Goal: Navigation & Orientation: Find specific page/section

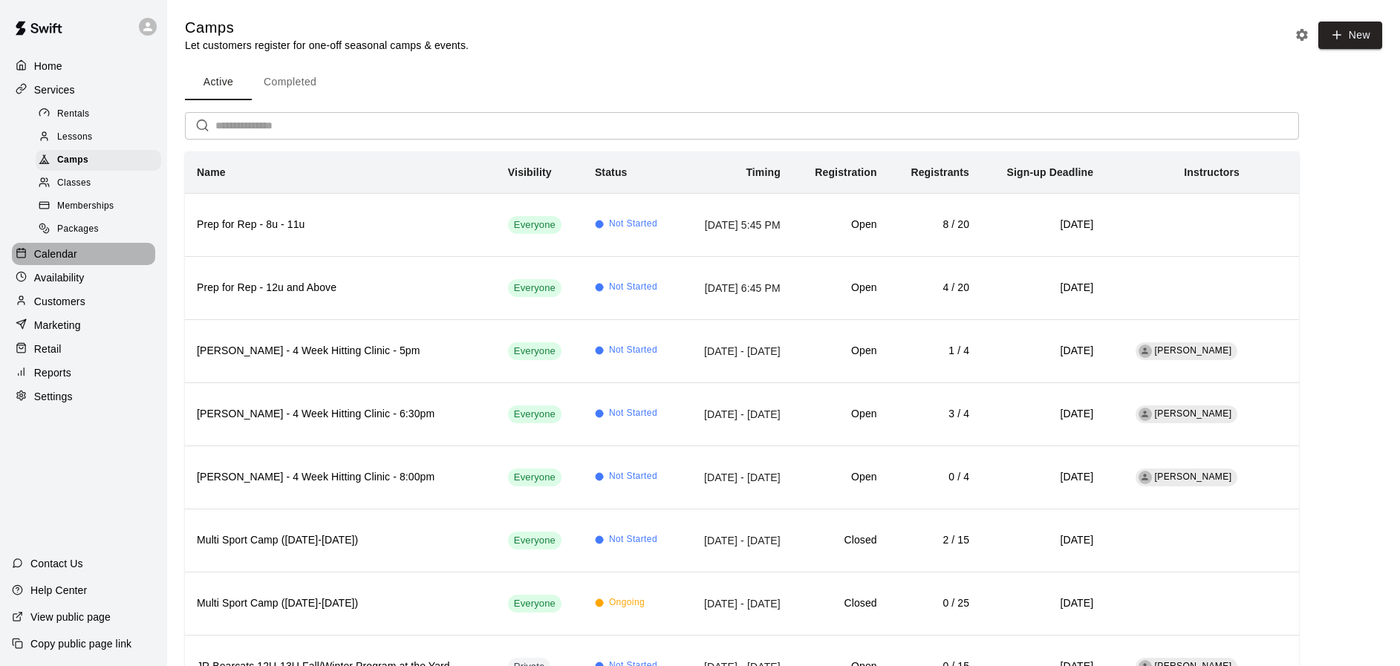
click at [54, 251] on p "Calendar" at bounding box center [55, 254] width 43 height 15
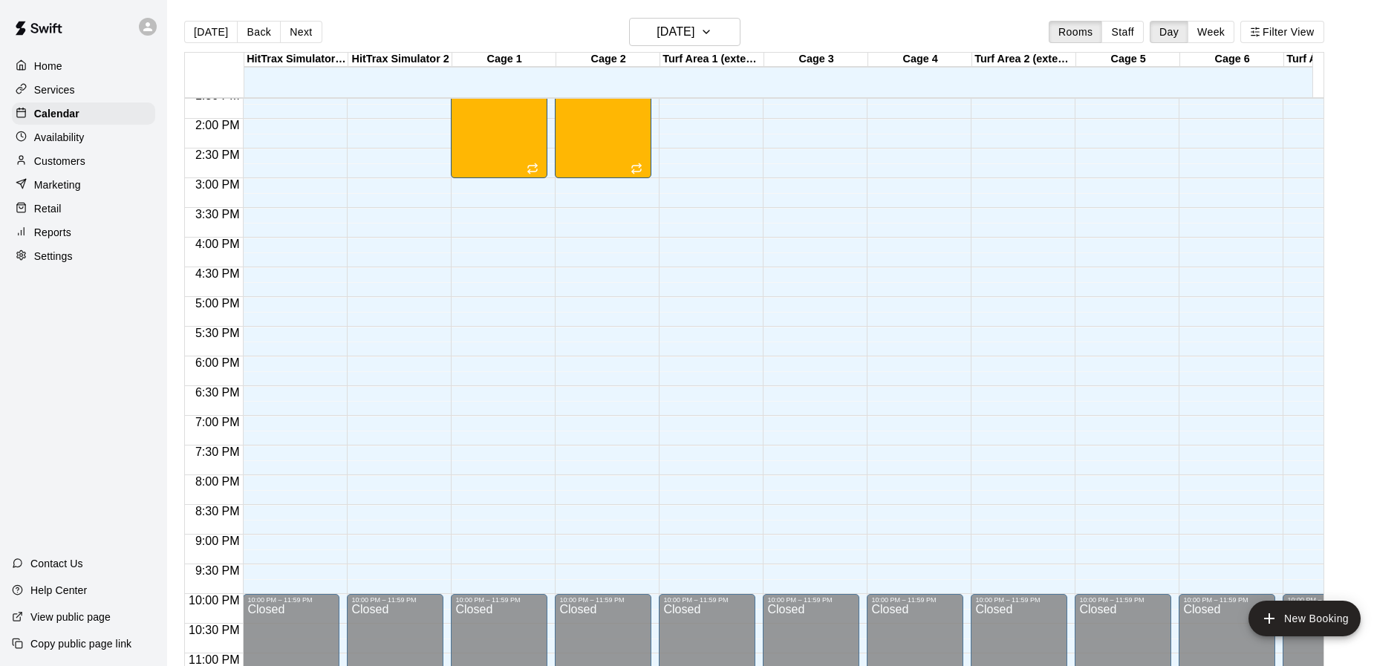
scroll to position [853, 0]
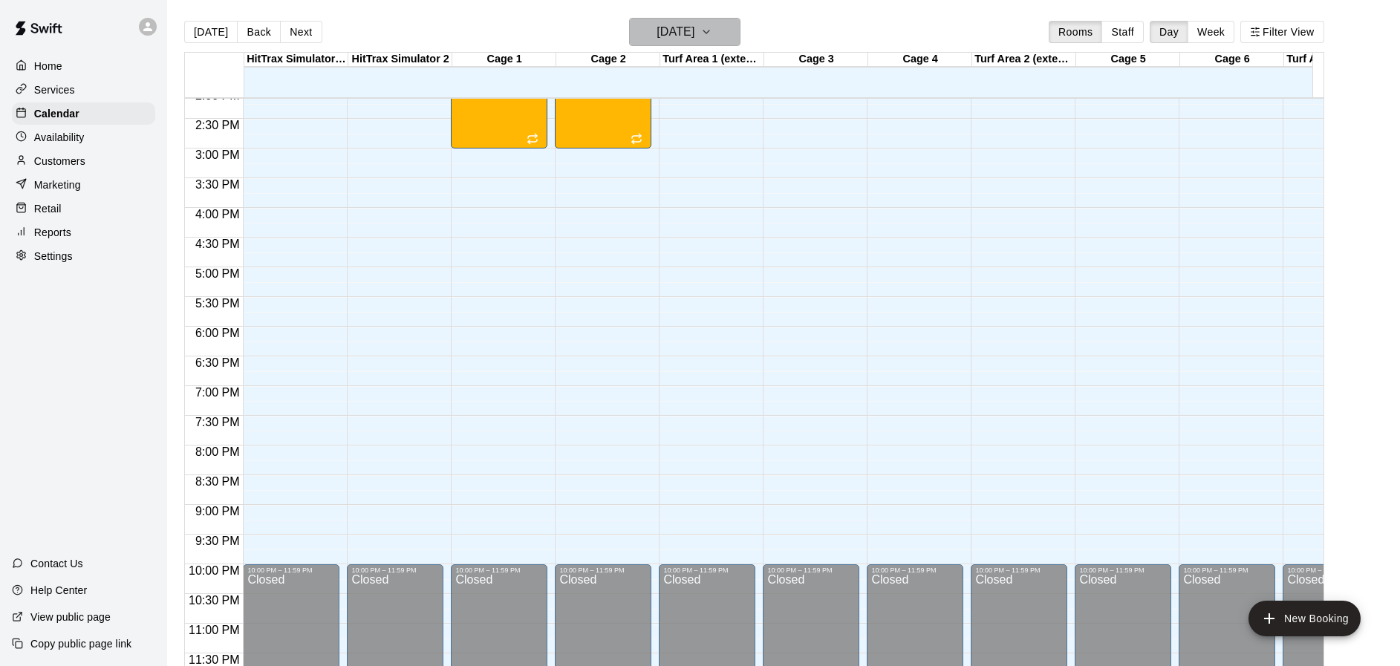
click at [712, 32] on icon "button" at bounding box center [706, 32] width 12 height 18
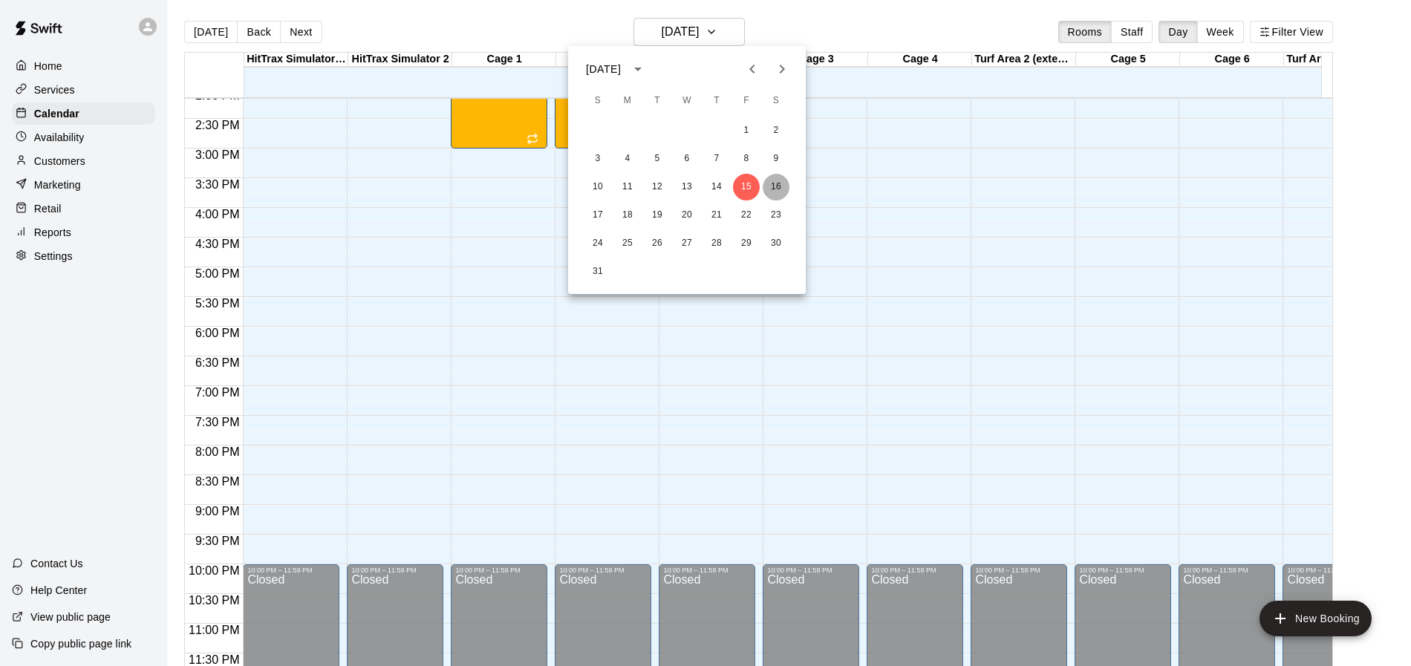
click at [768, 183] on button "16" at bounding box center [776, 187] width 27 height 27
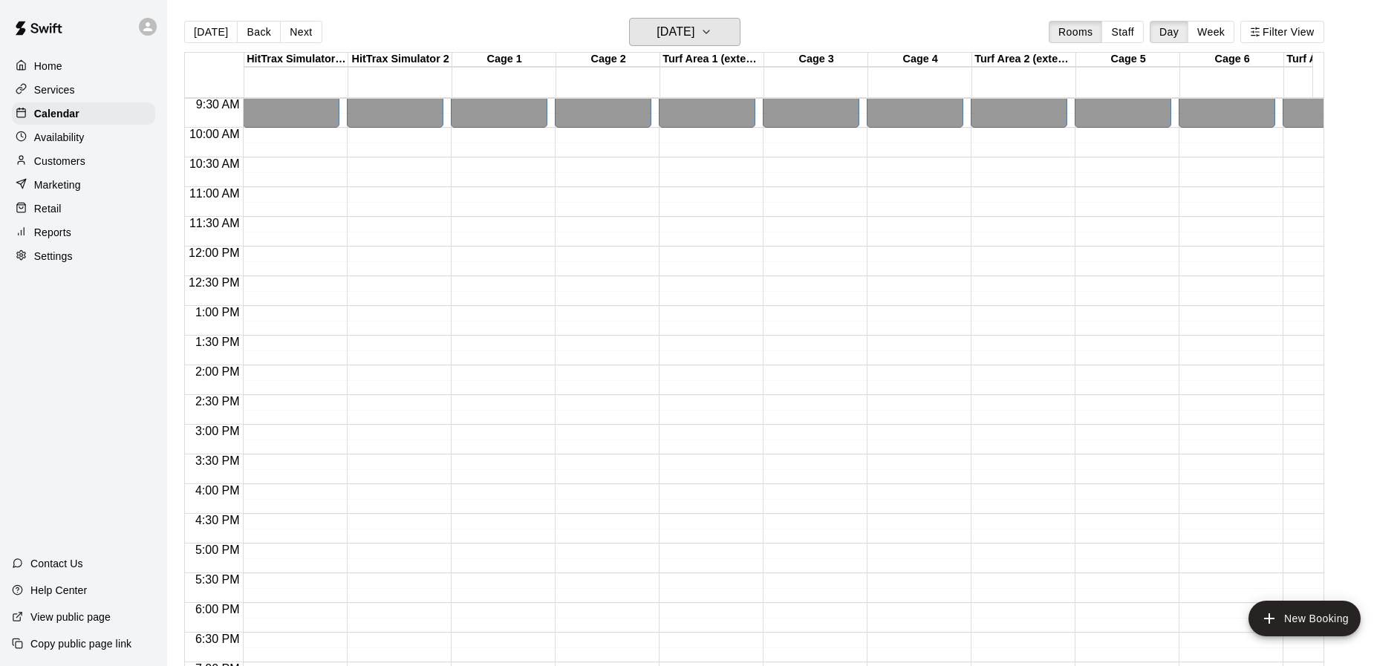
scroll to position [562, 0]
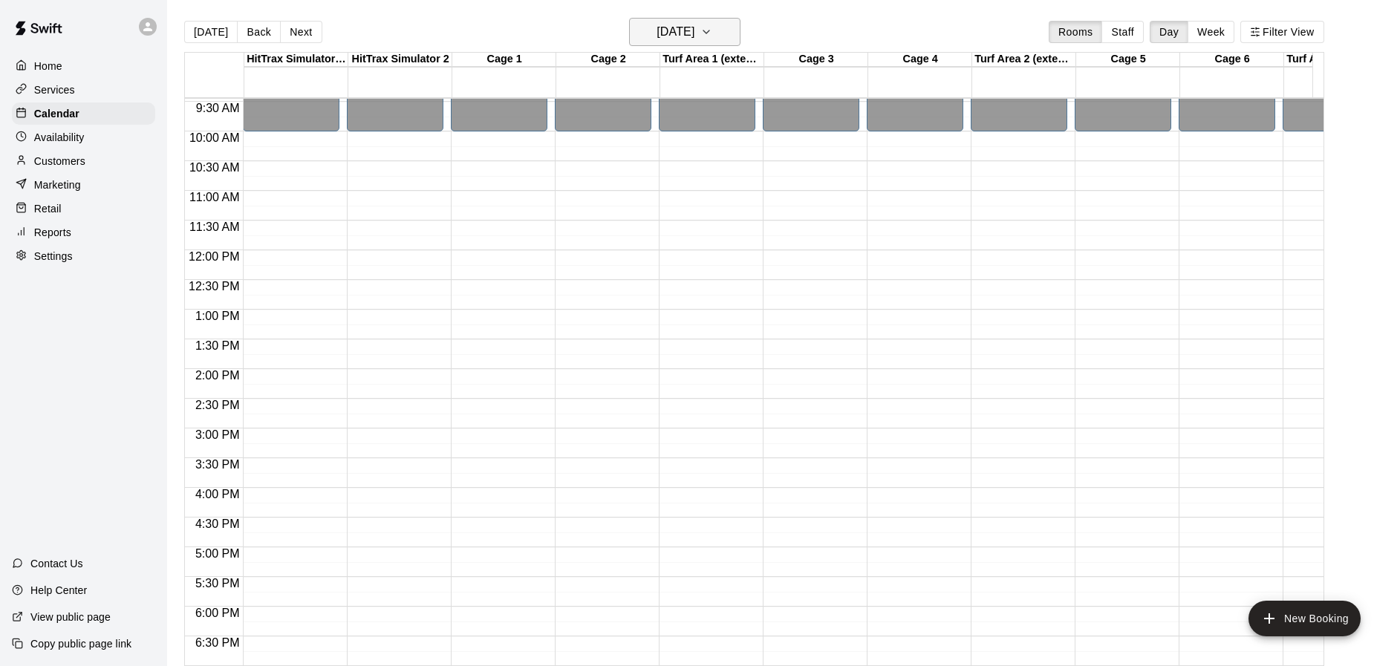
click at [712, 30] on icon "button" at bounding box center [706, 32] width 12 height 18
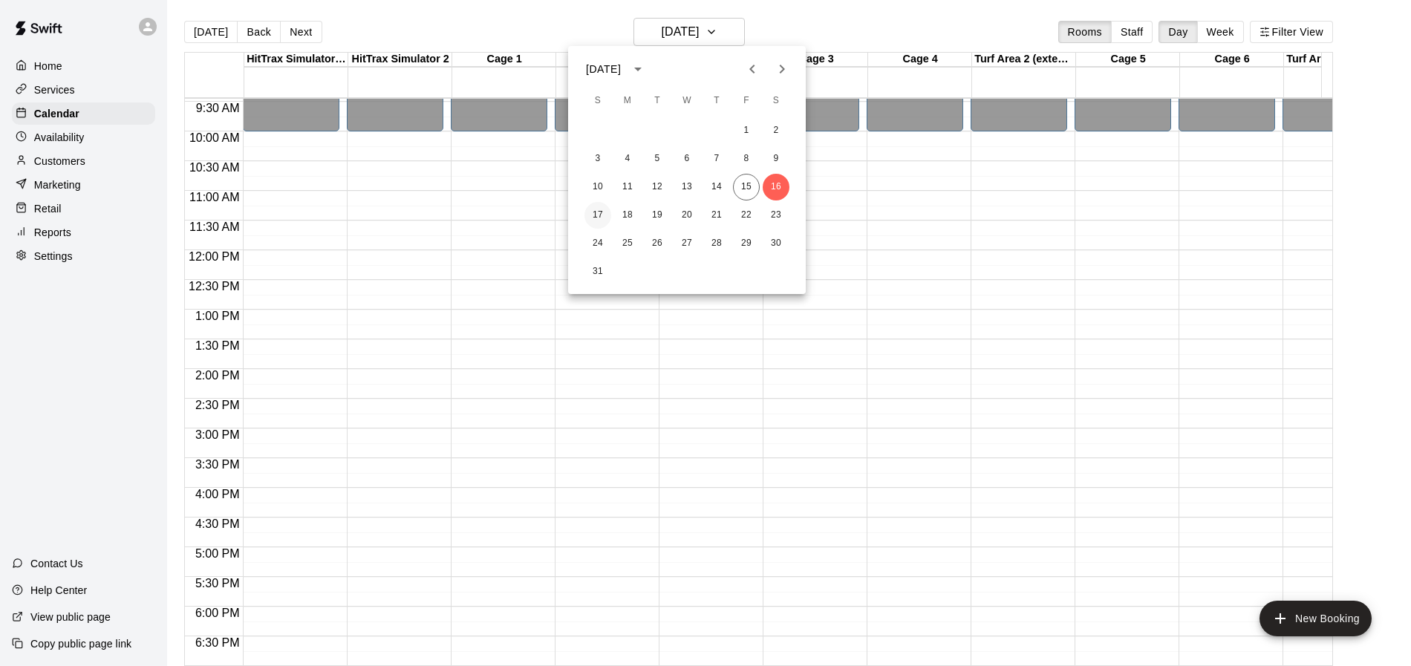
click at [602, 214] on button "17" at bounding box center [598, 215] width 27 height 27
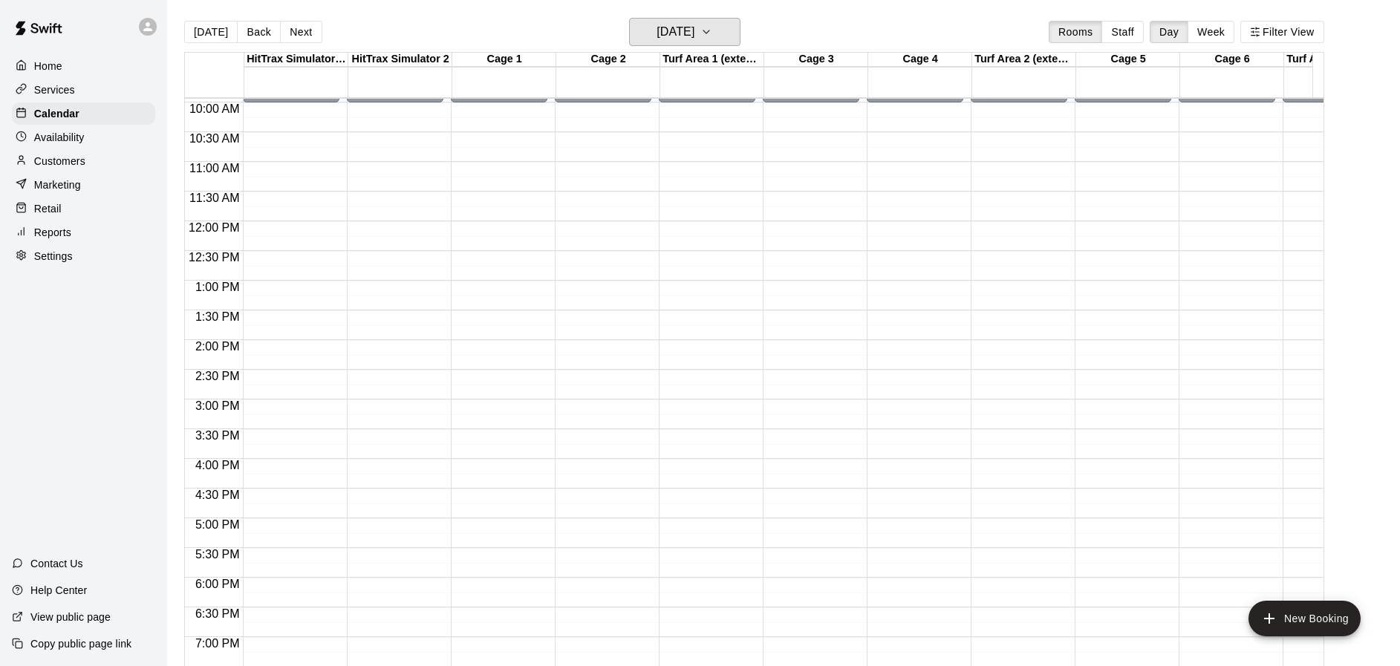
scroll to position [576, 0]
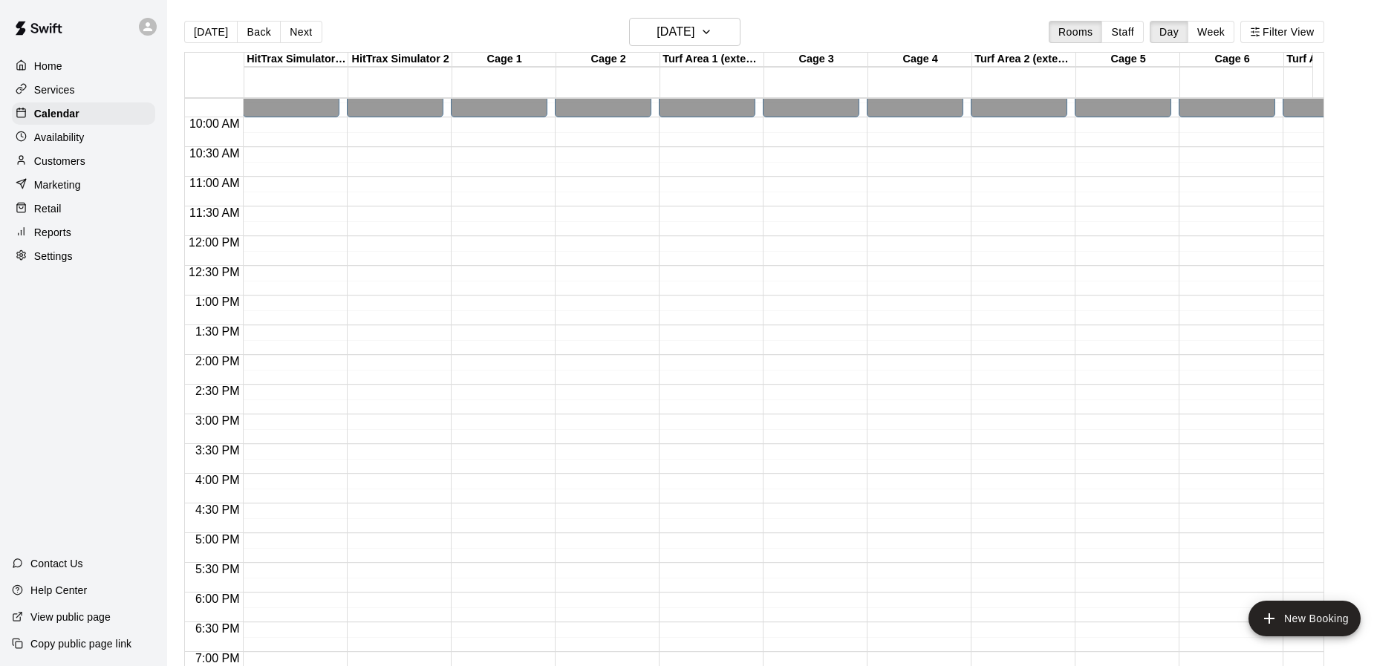
click at [56, 85] on p "Services" at bounding box center [54, 89] width 41 height 15
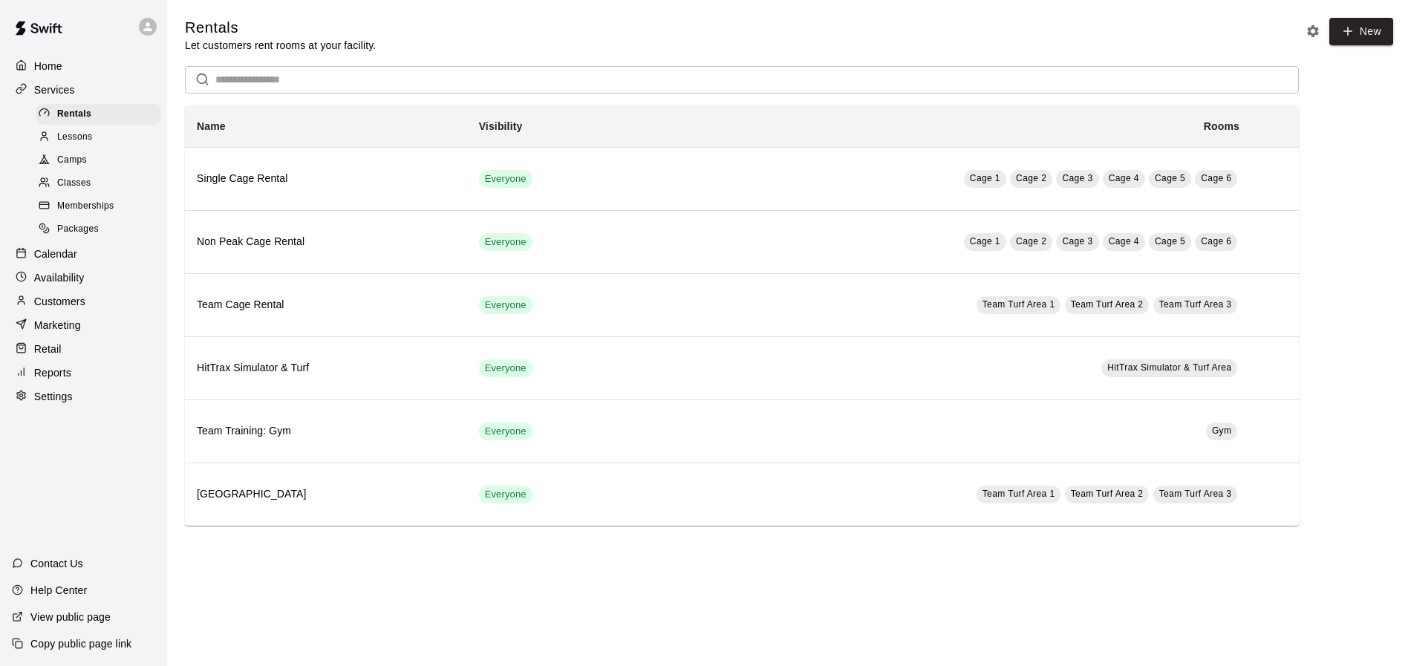
click at [64, 162] on span "Camps" at bounding box center [72, 160] width 30 height 15
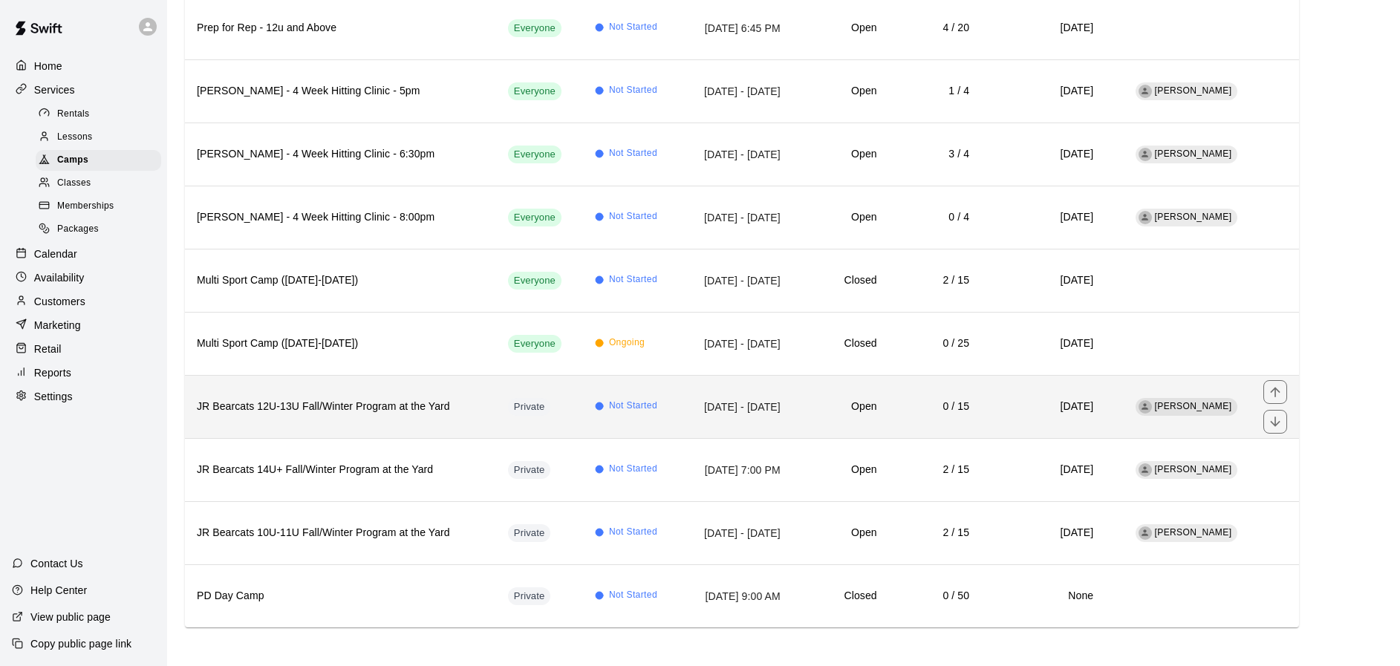
scroll to position [263, 0]
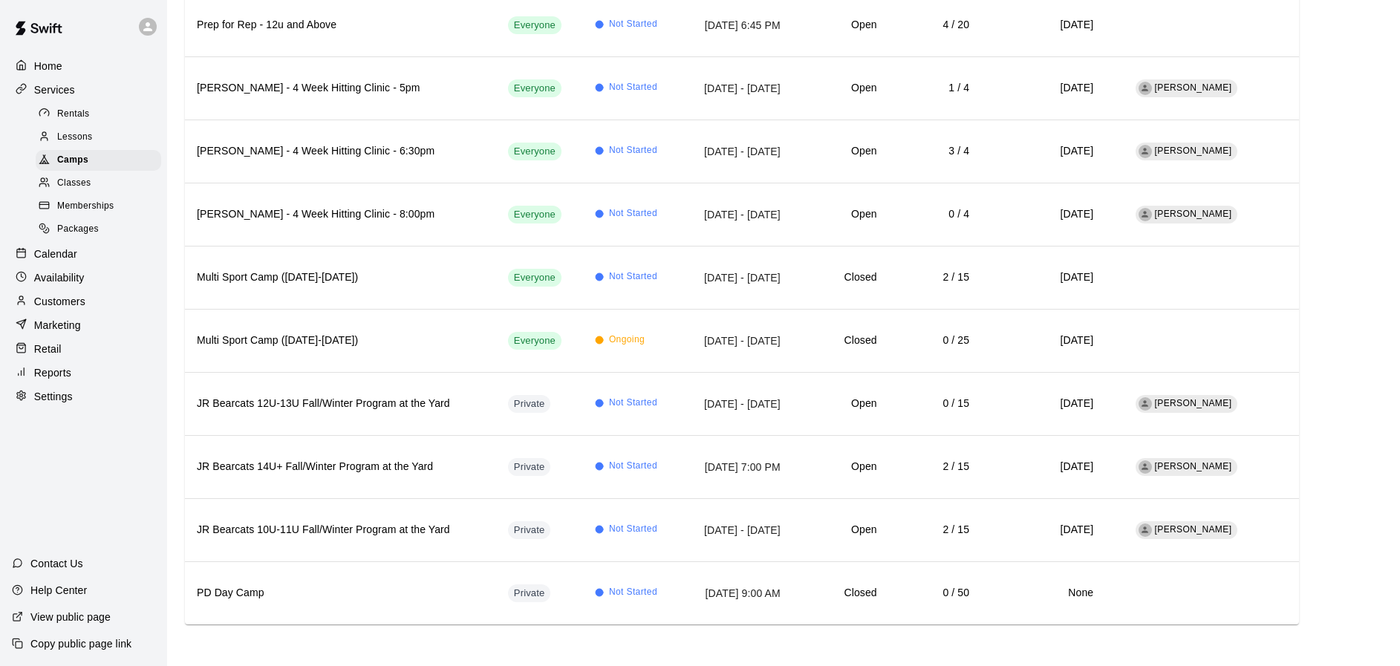
click at [90, 202] on span "Memberships" at bounding box center [85, 206] width 56 height 15
